Goal: Transaction & Acquisition: Purchase product/service

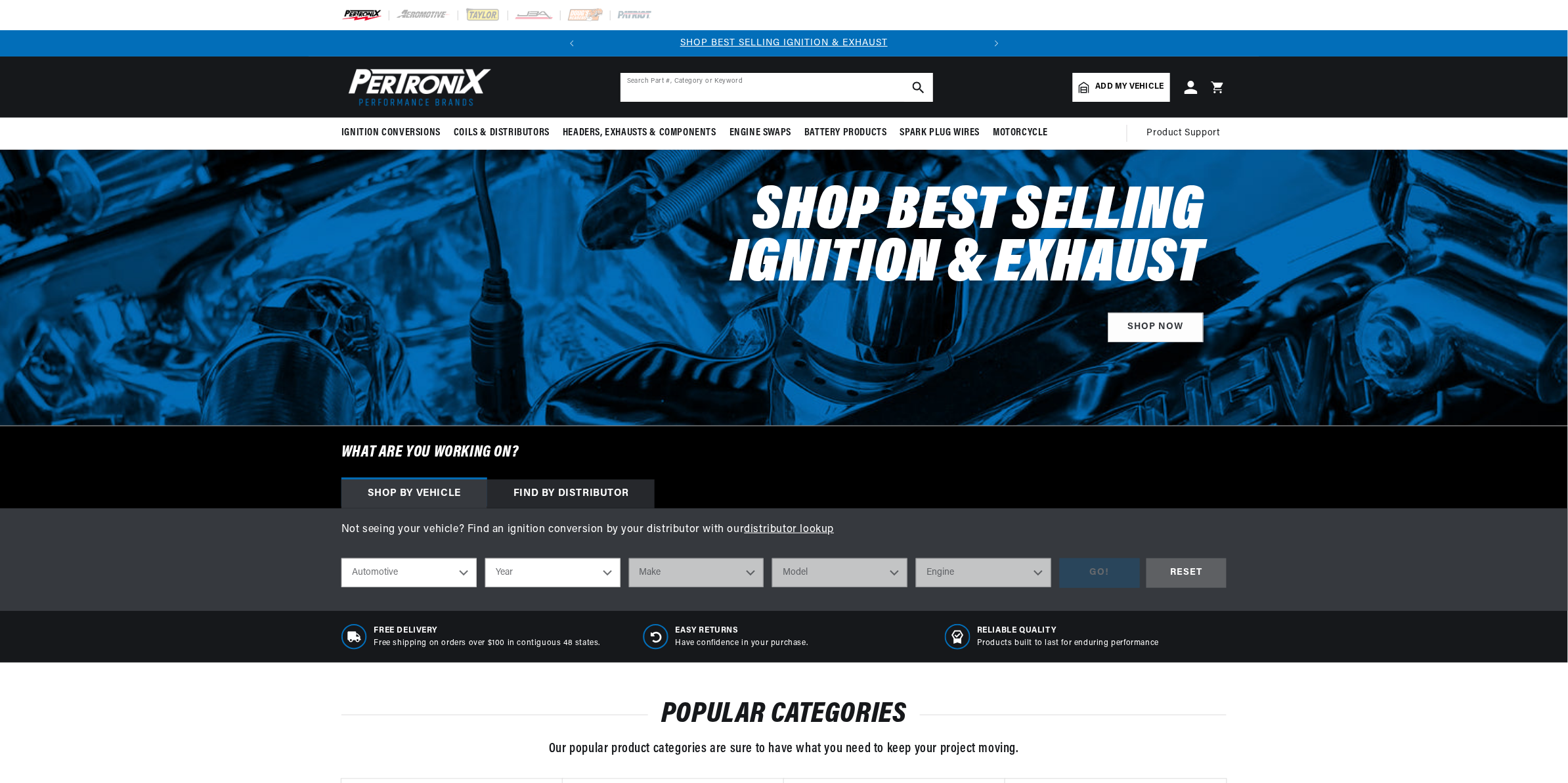
click at [670, 88] on input "text" at bounding box center [777, 87] width 313 height 29
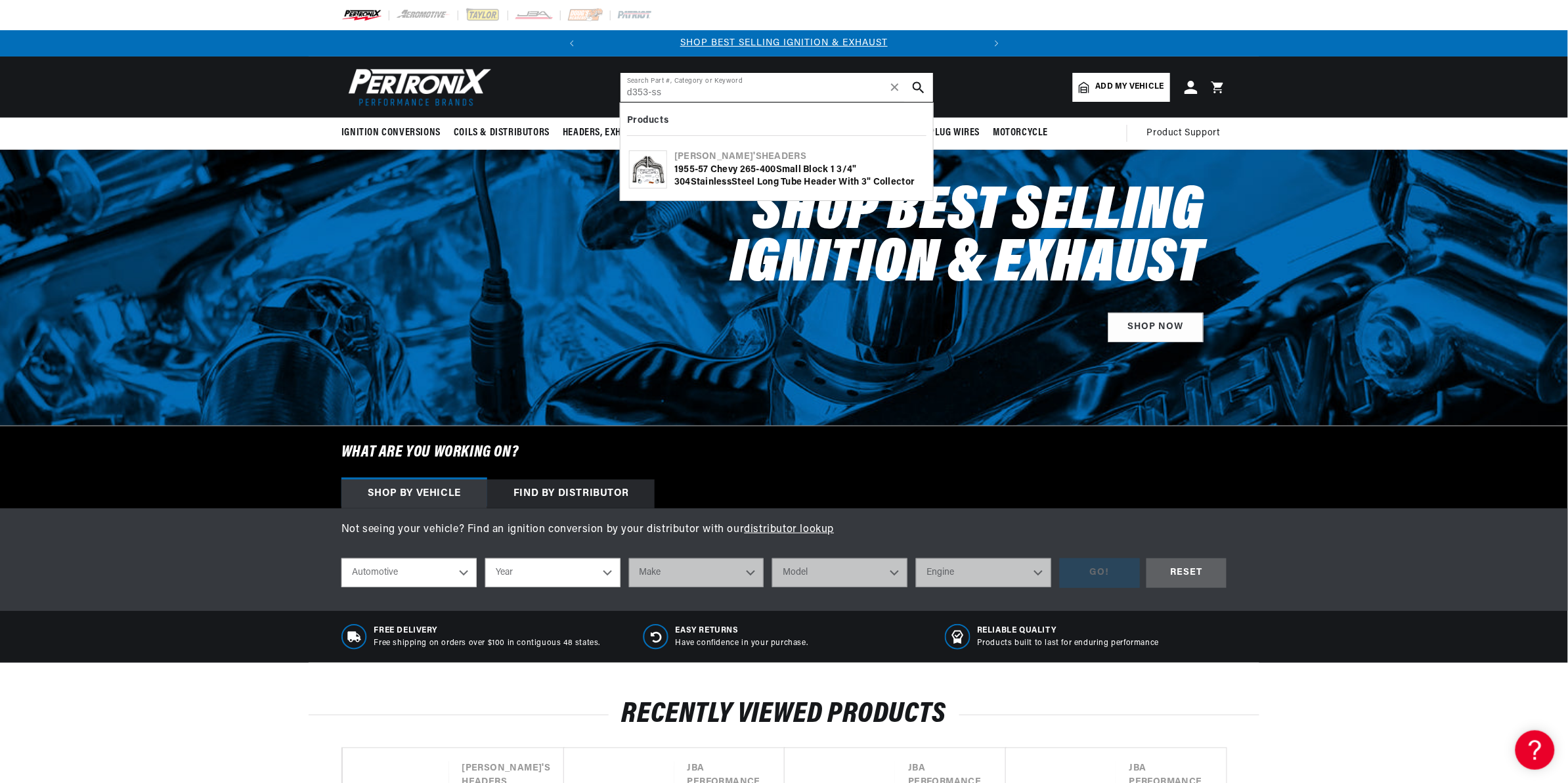
type input "d353-ss"
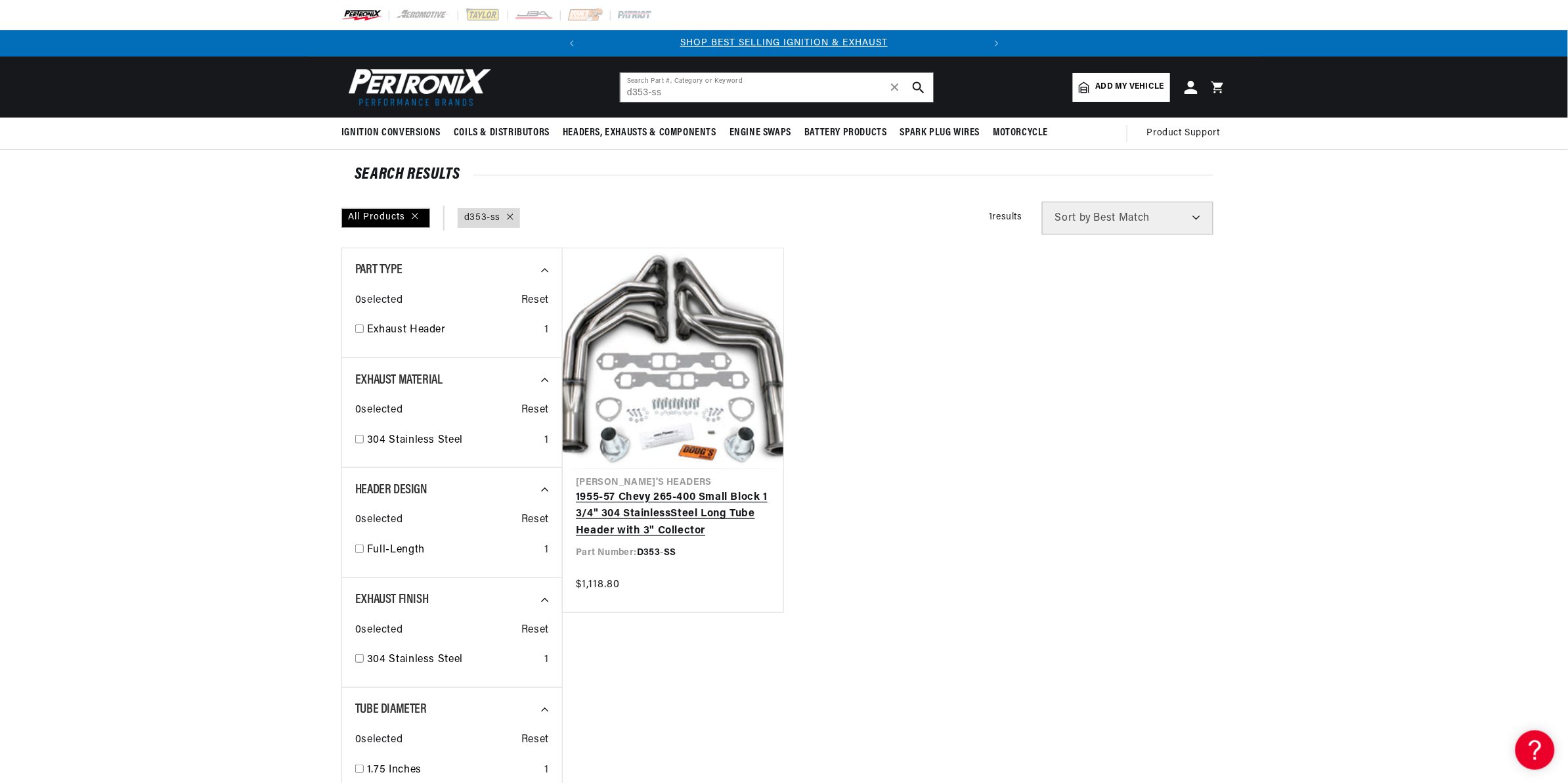
click at [658, 490] on link "1955-57 Chevy 265-400 Small Block 1 3/4" 304 Stainle ss Steel Long Tube Header …" at bounding box center [672, 515] width 194 height 51
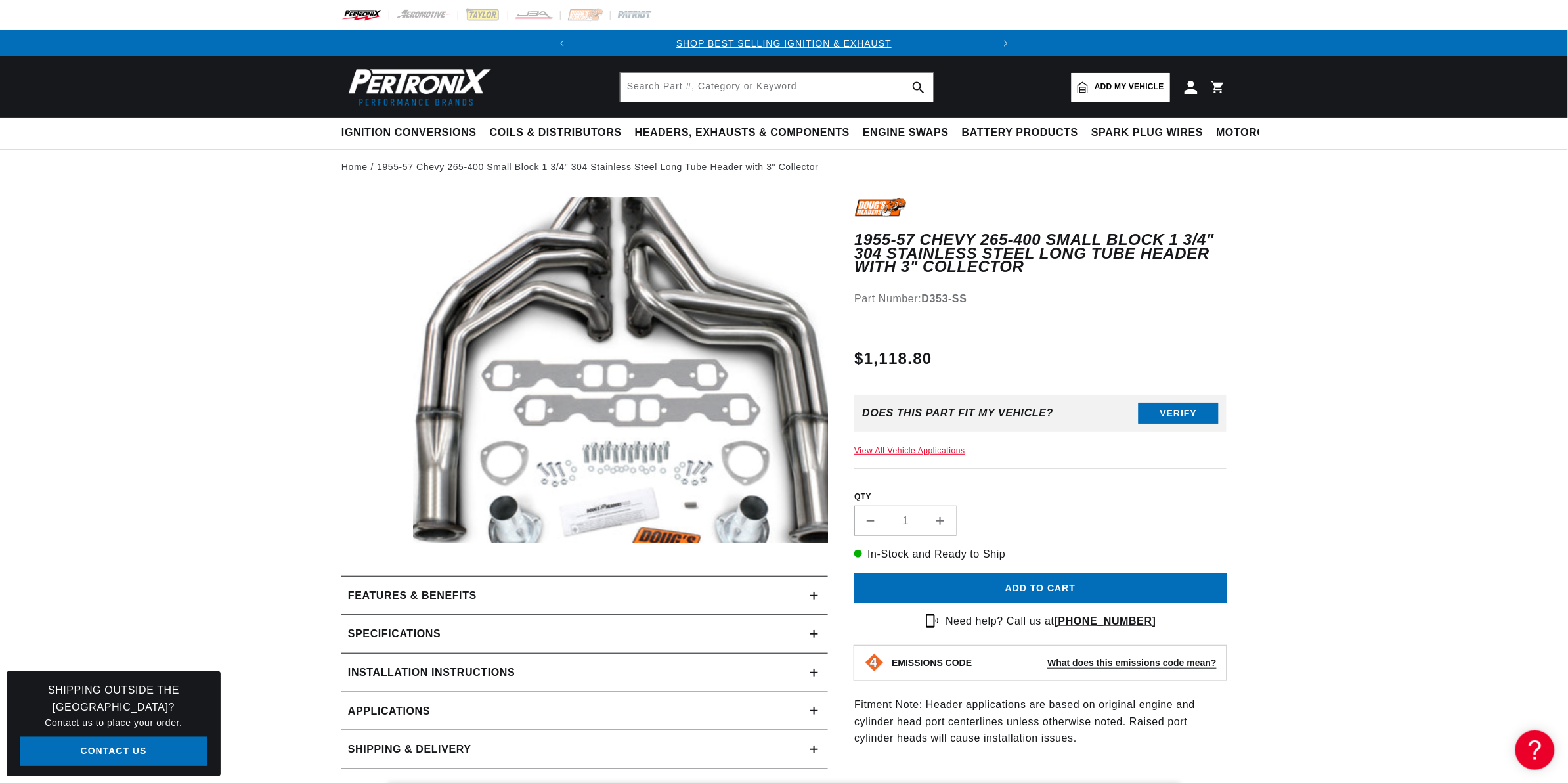
click at [372, 577] on button "Open media 1 in modal" at bounding box center [372, 577] width 0 height 0
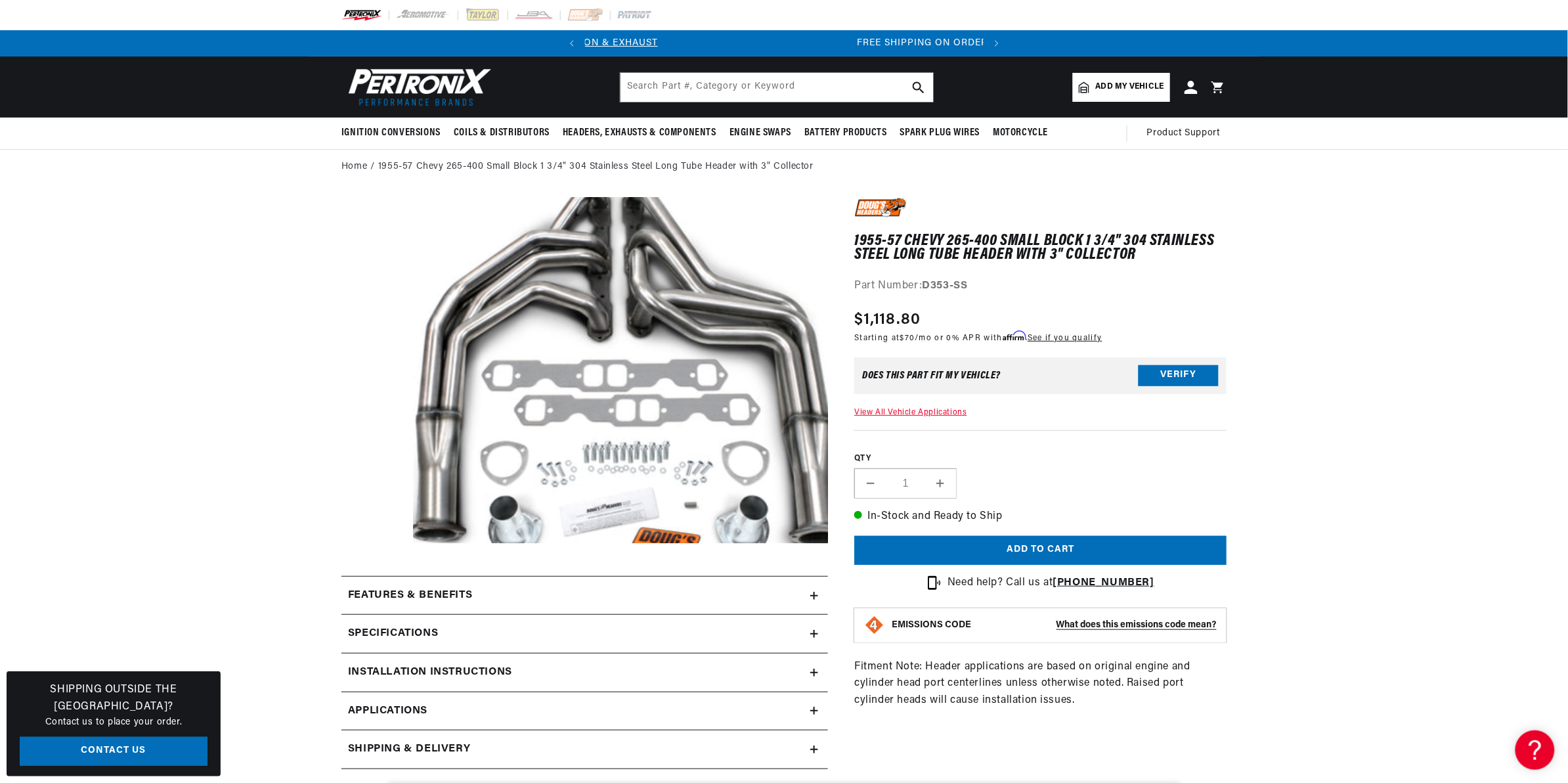
scroll to position [0, 398]
